Goal: Entertainment & Leisure: Consume media (video, audio)

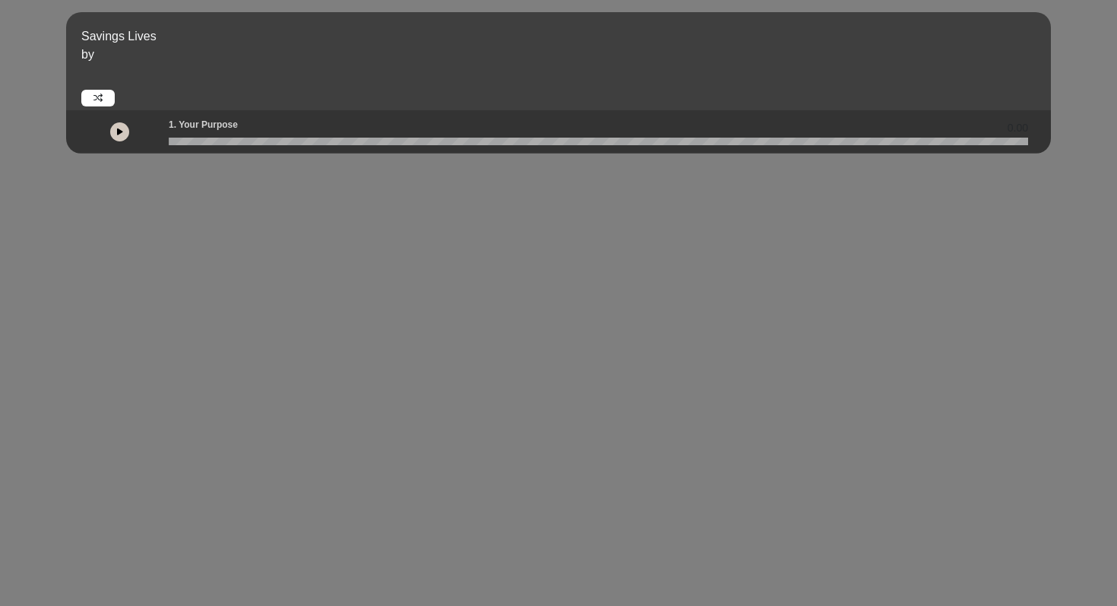
click at [120, 128] on icon at bounding box center [120, 132] width 6 height 8
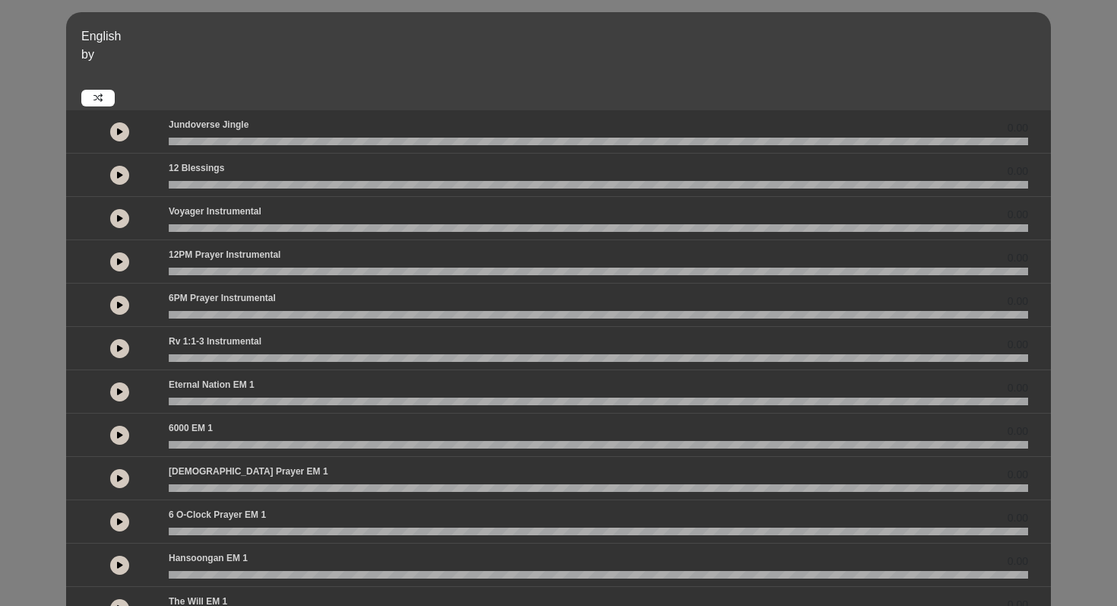
click at [124, 134] on button at bounding box center [119, 131] width 19 height 19
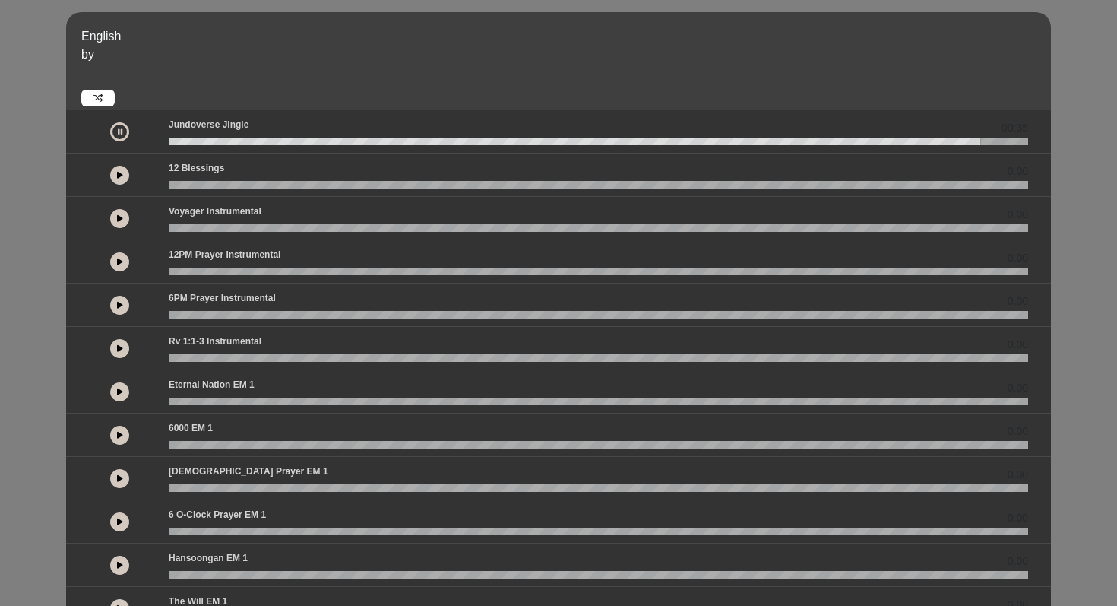
click at [121, 128] on icon at bounding box center [120, 132] width 5 height 8
